Goal: Find specific page/section: Find specific page/section

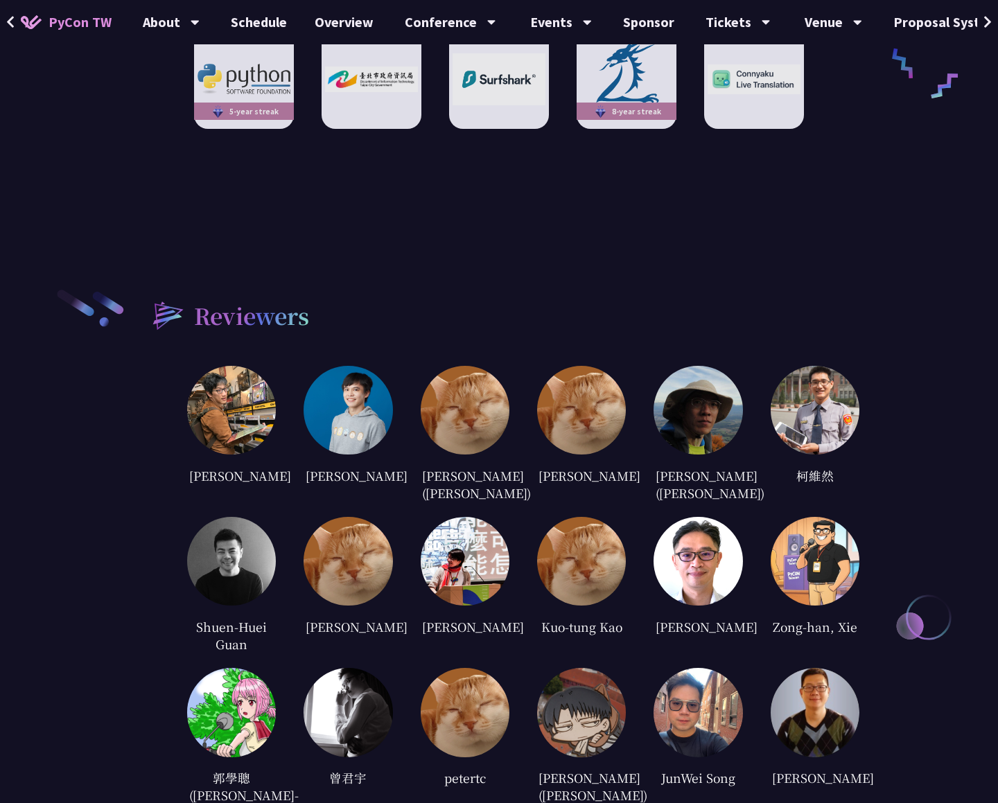
scroll to position [2741, 0]
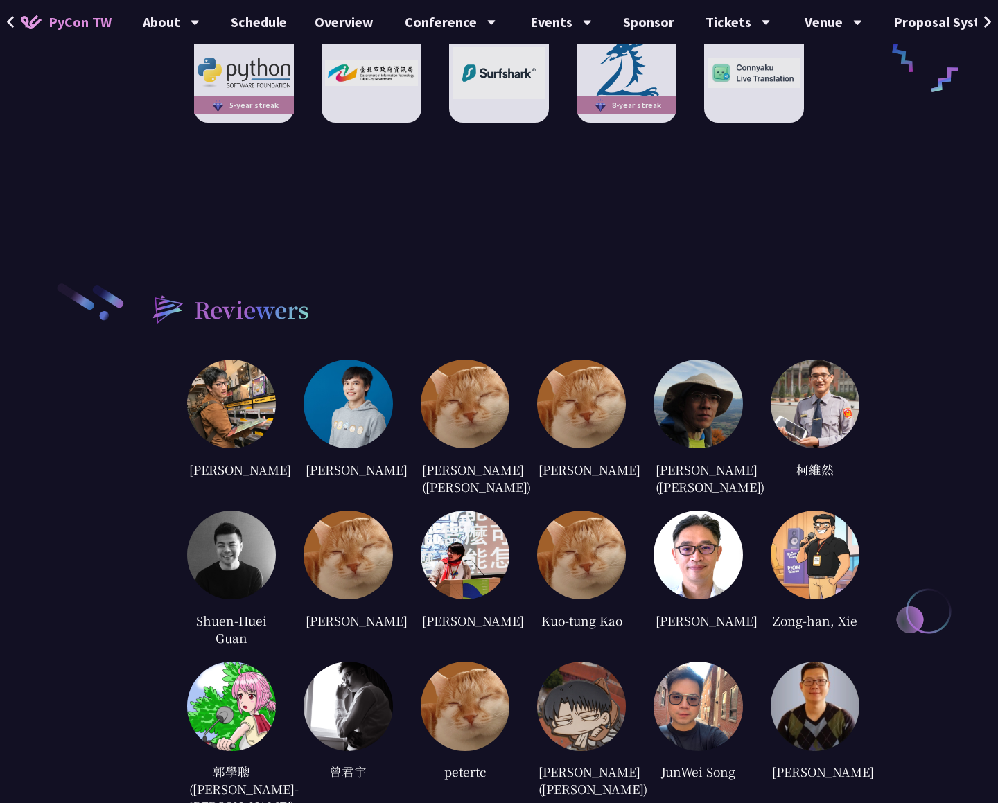
click at [821, 360] on img at bounding box center [815, 404] width 89 height 89
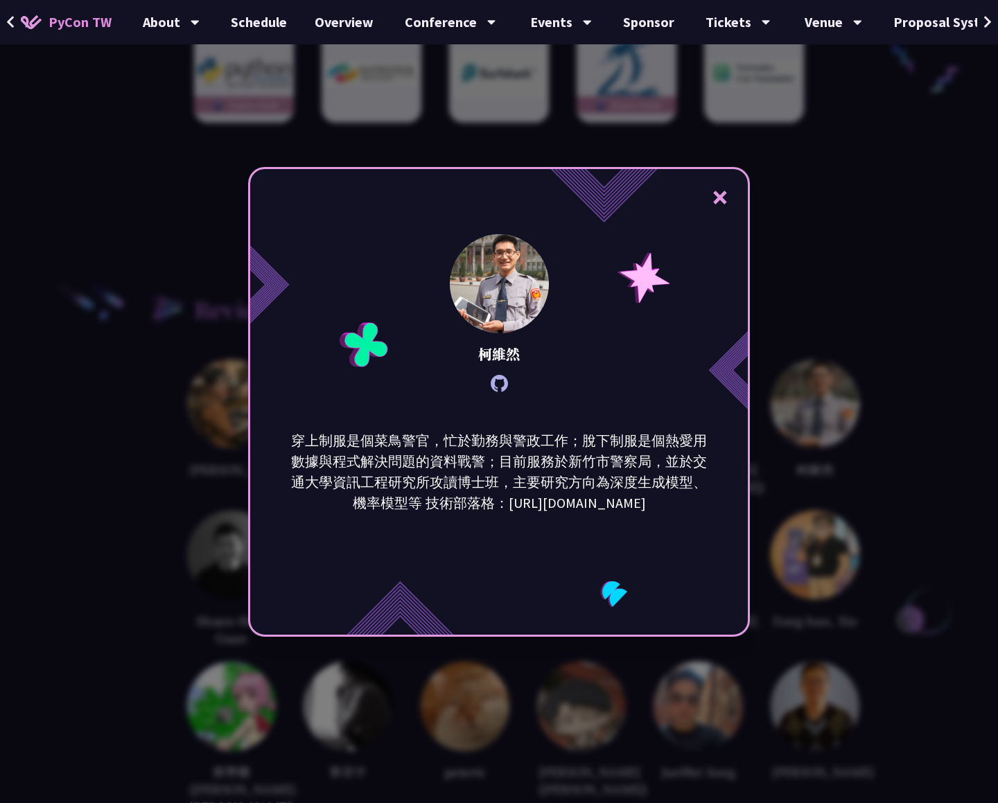
drag, startPoint x: 697, startPoint y: 504, endPoint x: 511, endPoint y: 503, distance: 186.5
click at [511, 484] on p "穿上制服是個菜鳥警官，忙於勤務與警政工作；脫下制服是個熱愛用數據與程式解決問題的資料戰警；目前服務於新竹市警察局，並於交通大學資訊工程研究所攻讀博士班，主要研…" at bounding box center [499, 472] width 419 height 83
copy p "[URL][DOMAIN_NAME]"
click at [720, 195] on button "×" at bounding box center [720, 197] width 42 height 42
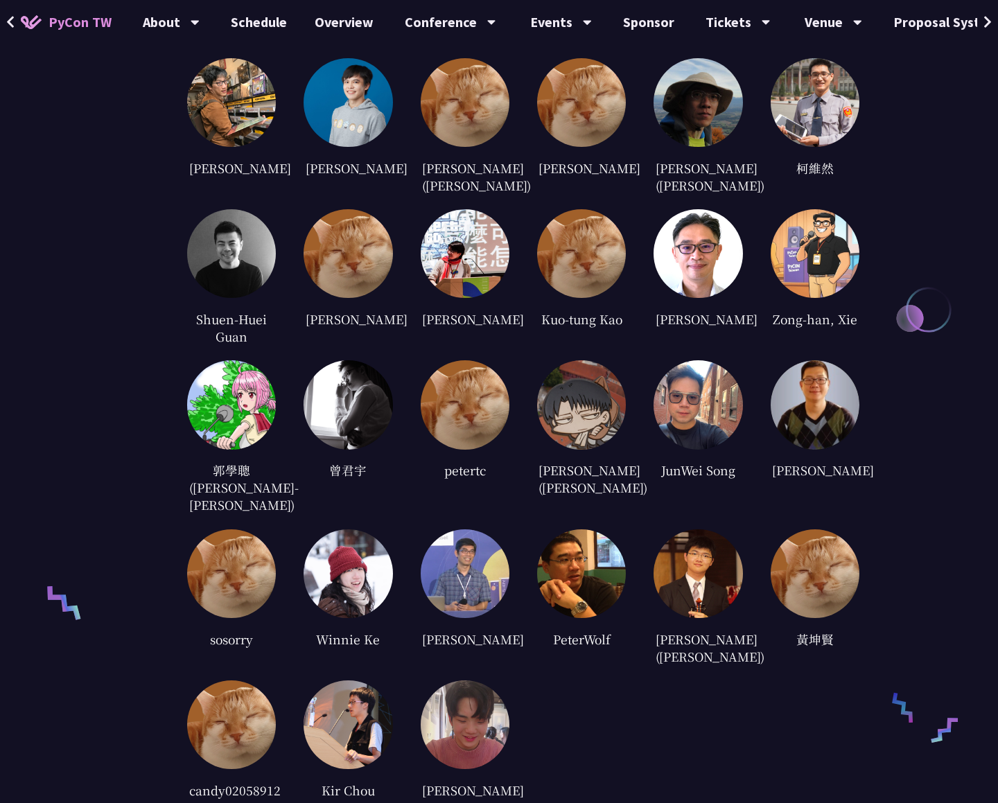
scroll to position [3043, 0]
click at [706, 484] on img at bounding box center [698, 573] width 89 height 89
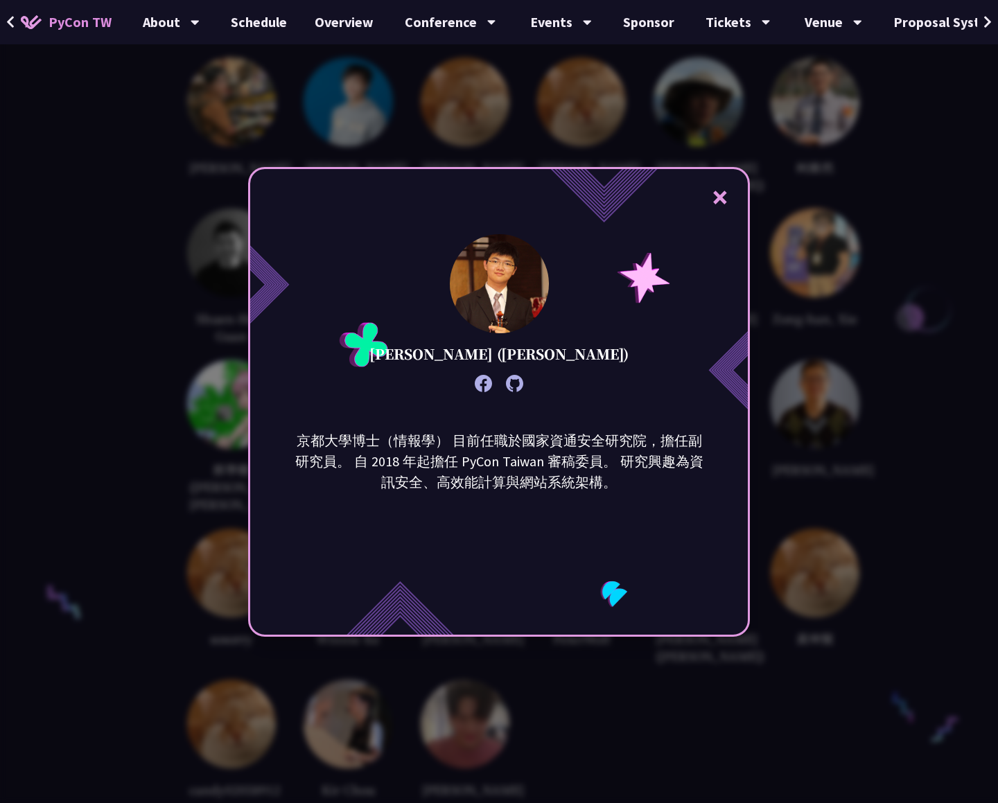
click at [512, 383] on icon at bounding box center [514, 383] width 17 height 17
click at [715, 197] on button "×" at bounding box center [720, 197] width 42 height 42
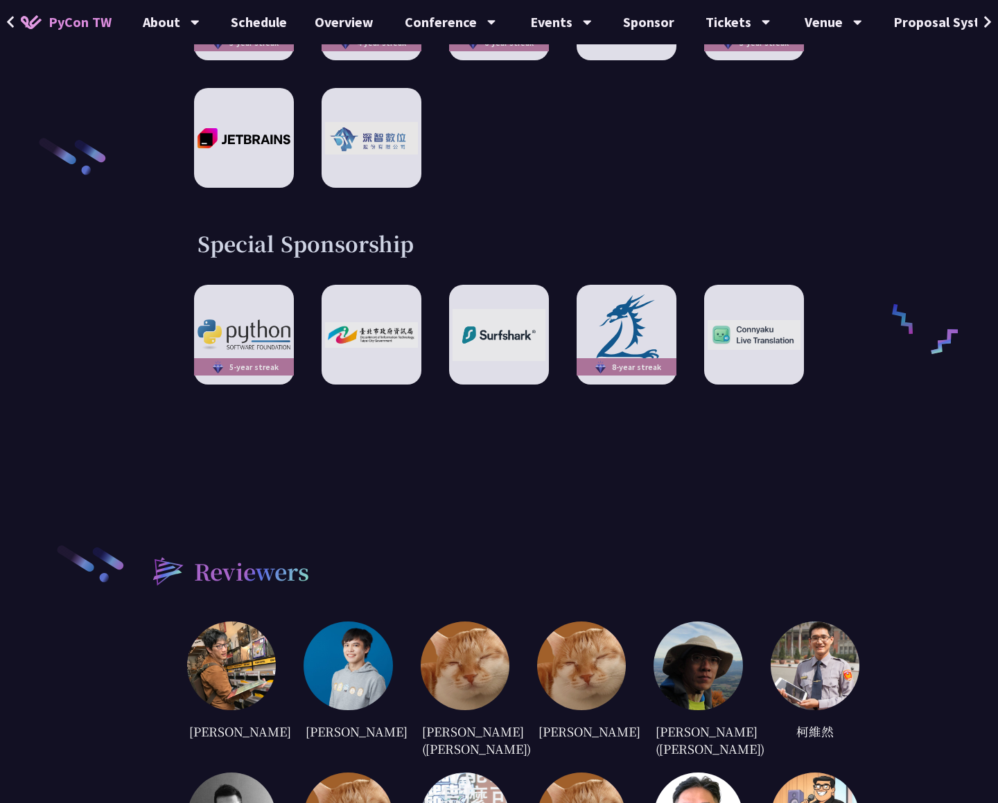
scroll to position [2533, 0]
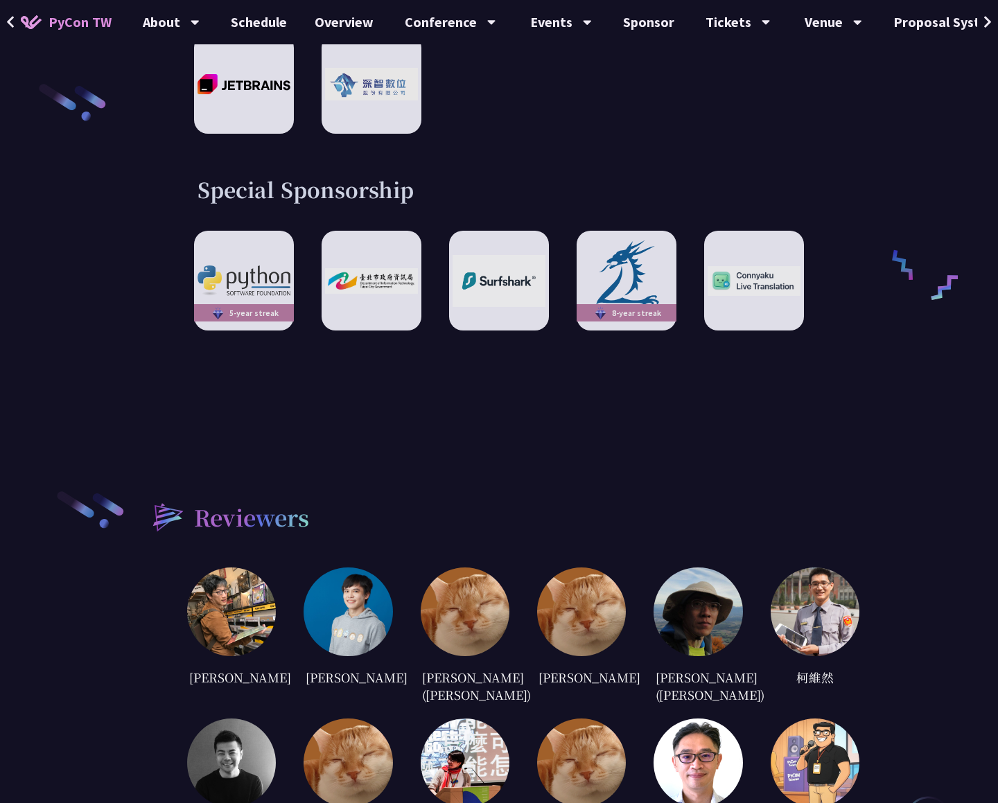
click at [246, 484] on img at bounding box center [231, 612] width 89 height 89
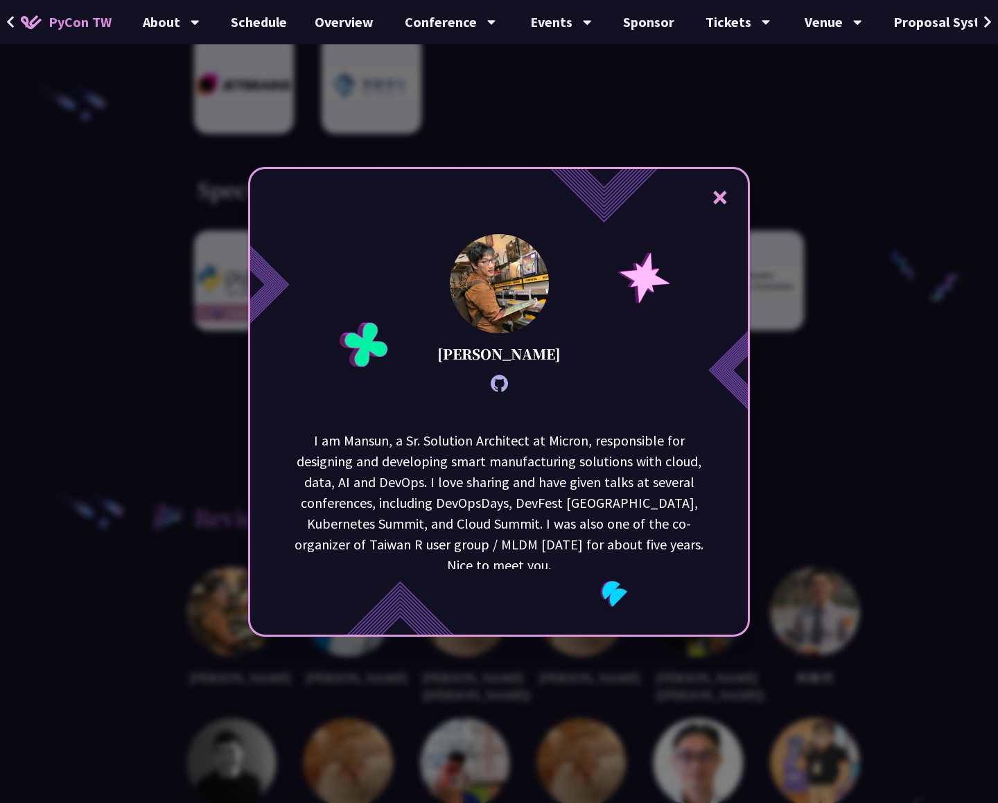
click at [718, 189] on button "×" at bounding box center [720, 197] width 42 height 42
